Goal: Check status: Check status

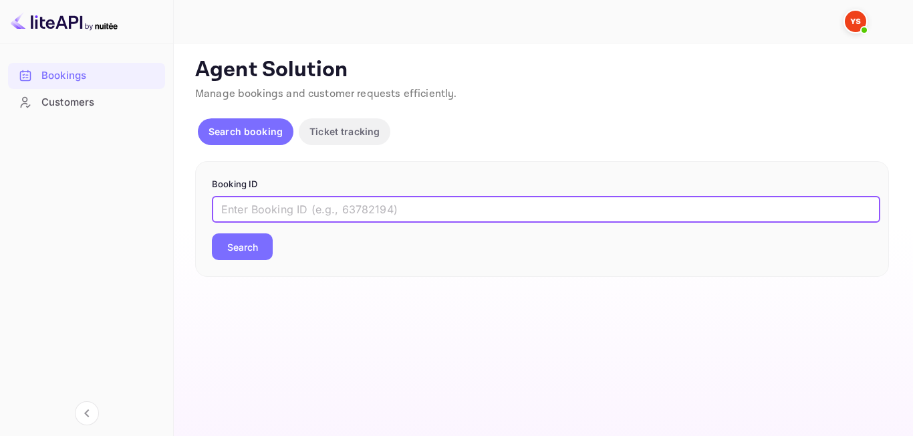
paste input "9464194"
type input "9464194"
click at [225, 249] on button "Search" at bounding box center [242, 246] width 61 height 27
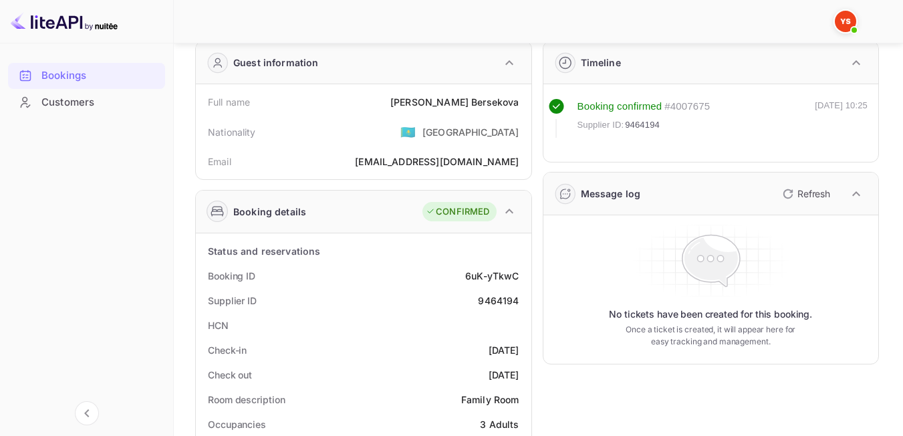
scroll to position [69, 0]
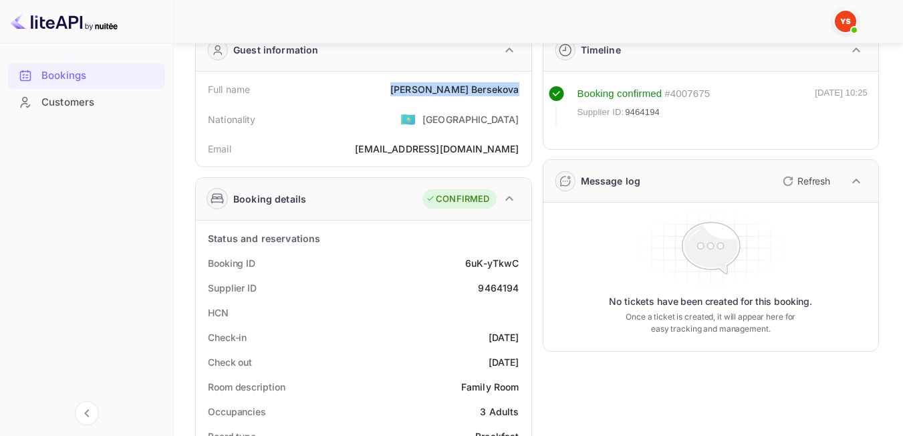
drag, startPoint x: 406, startPoint y: 92, endPoint x: 522, endPoint y: 94, distance: 115.7
click at [521, 94] on div "Full name [PERSON_NAME]" at bounding box center [363, 89] width 325 height 25
click at [346, 133] on div "Nationality 🇰🇿 [DEMOGRAPHIC_DATA]" at bounding box center [363, 119] width 325 height 35
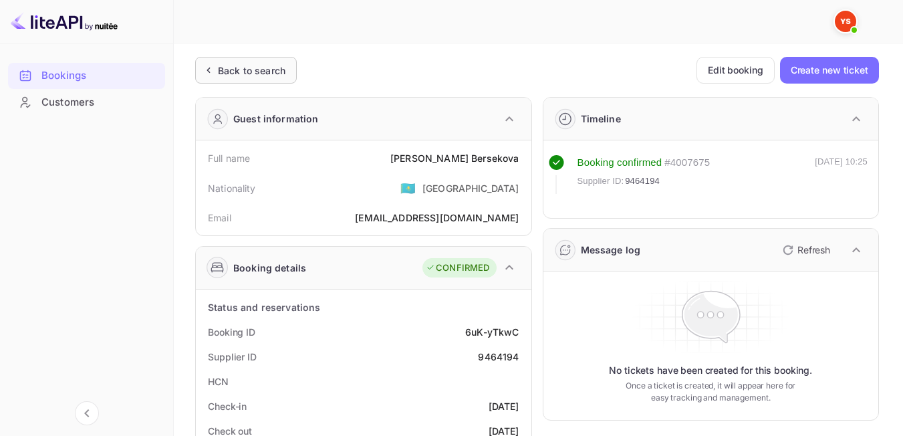
click at [216, 76] on div "Back to search" at bounding box center [243, 71] width 84 height 14
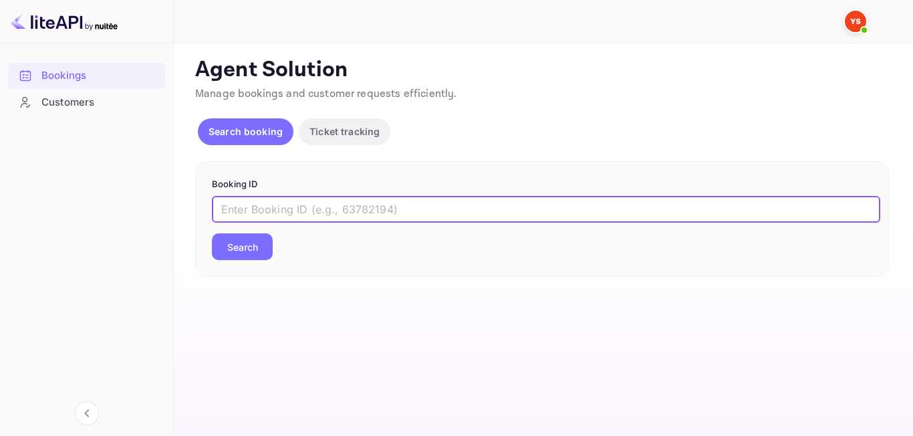
paste input "9211002"
type input "9211002"
click at [261, 251] on button "Search" at bounding box center [242, 246] width 61 height 27
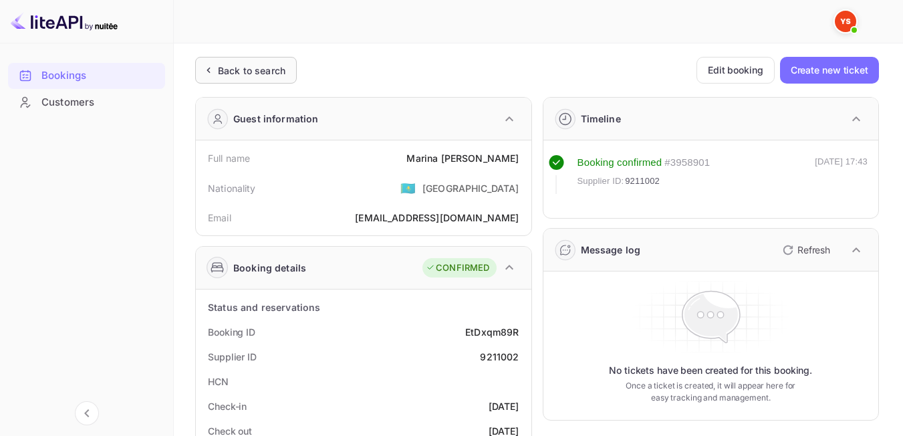
click at [276, 57] on div "Back to search" at bounding box center [246, 70] width 102 height 27
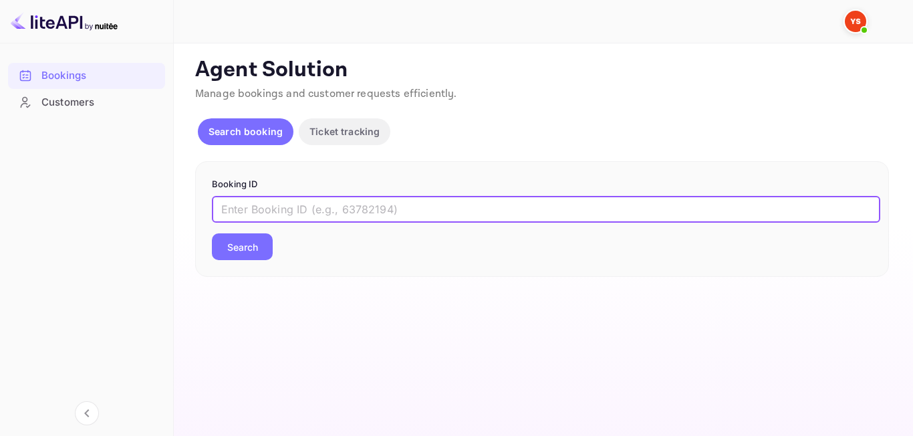
paste input "9454421"
type input "9454421"
click at [235, 255] on button "Search" at bounding box center [242, 246] width 61 height 27
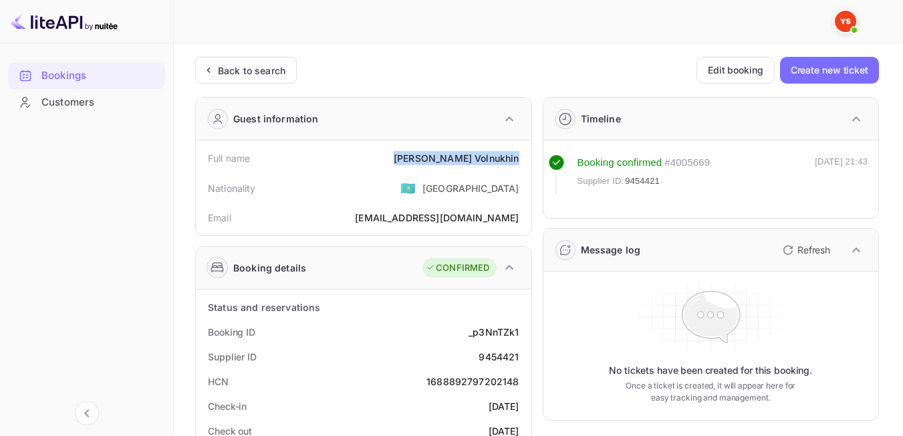
drag, startPoint x: 462, startPoint y: 166, endPoint x: 523, endPoint y: 155, distance: 62.4
click at [523, 155] on div "Full name [PERSON_NAME]" at bounding box center [363, 158] width 325 height 25
click at [381, 188] on div "Nationality 🇰🇿 [DEMOGRAPHIC_DATA]" at bounding box center [363, 187] width 325 height 35
